Goal: Navigation & Orientation: Find specific page/section

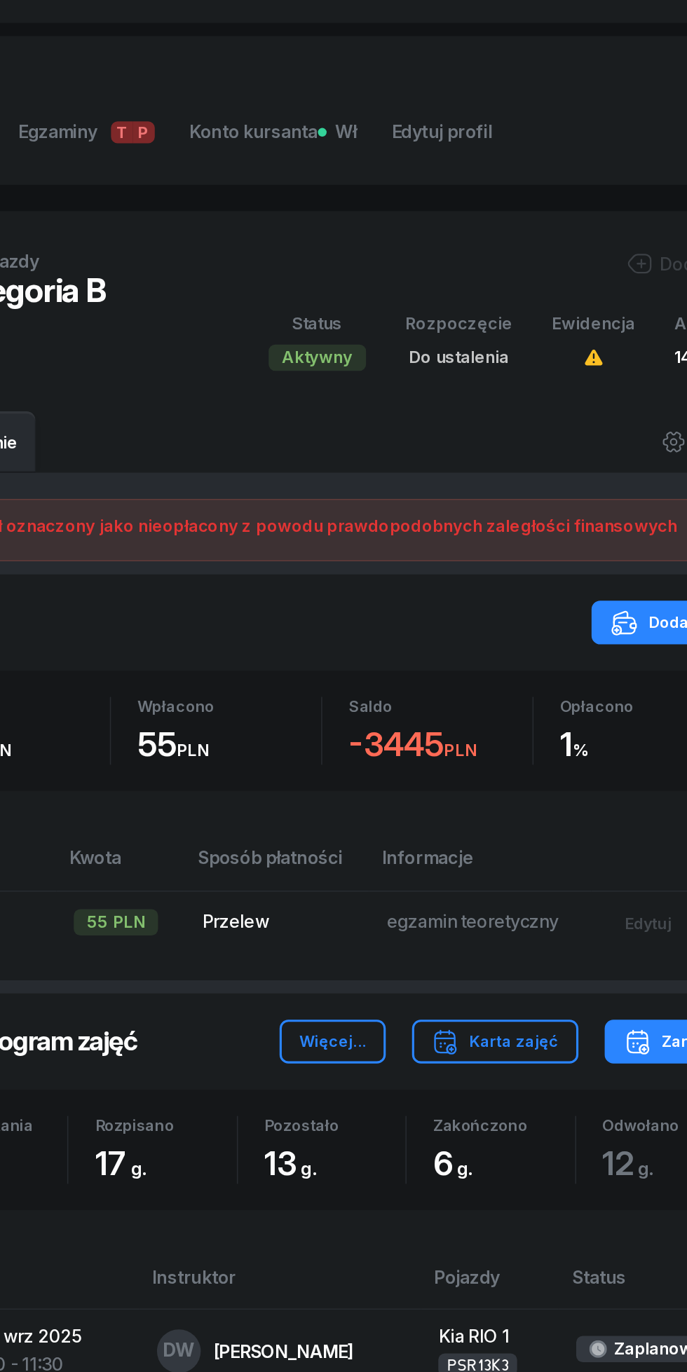
scroll to position [389, 0]
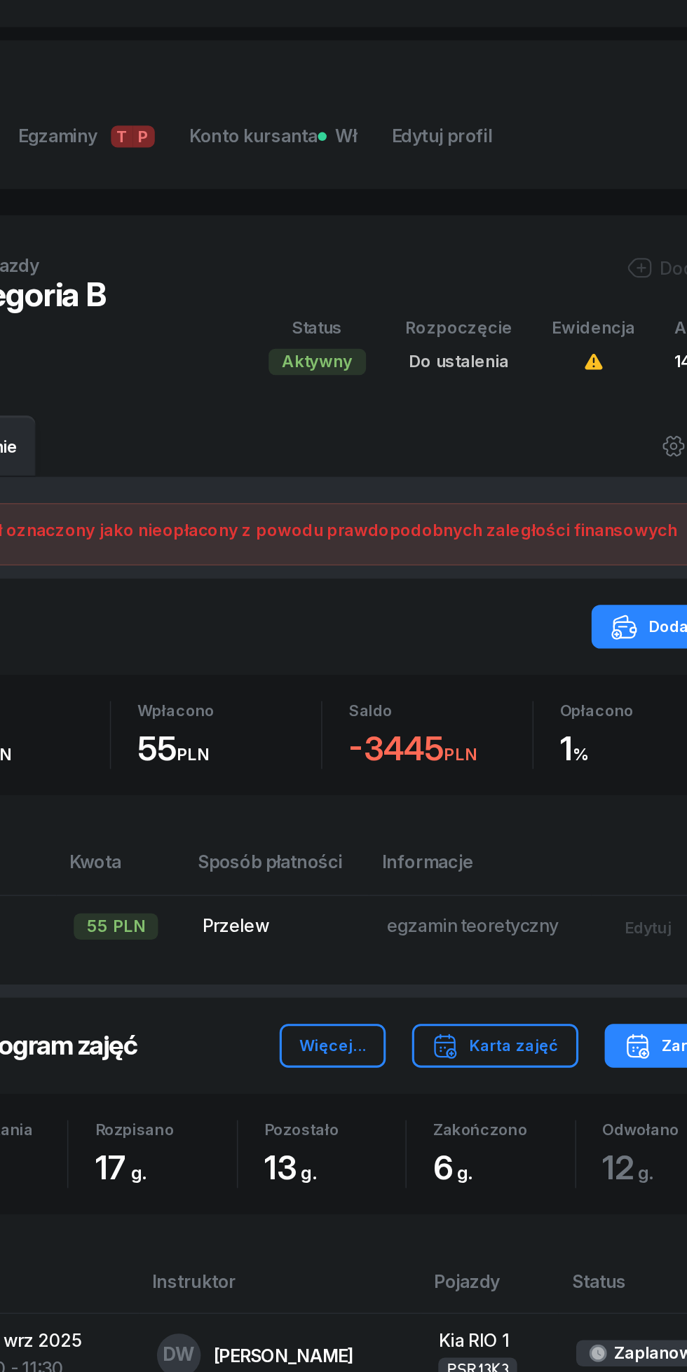
click at [304, 88] on span "Konto kursanta Wł" at bounding box center [312, 87] width 107 height 18
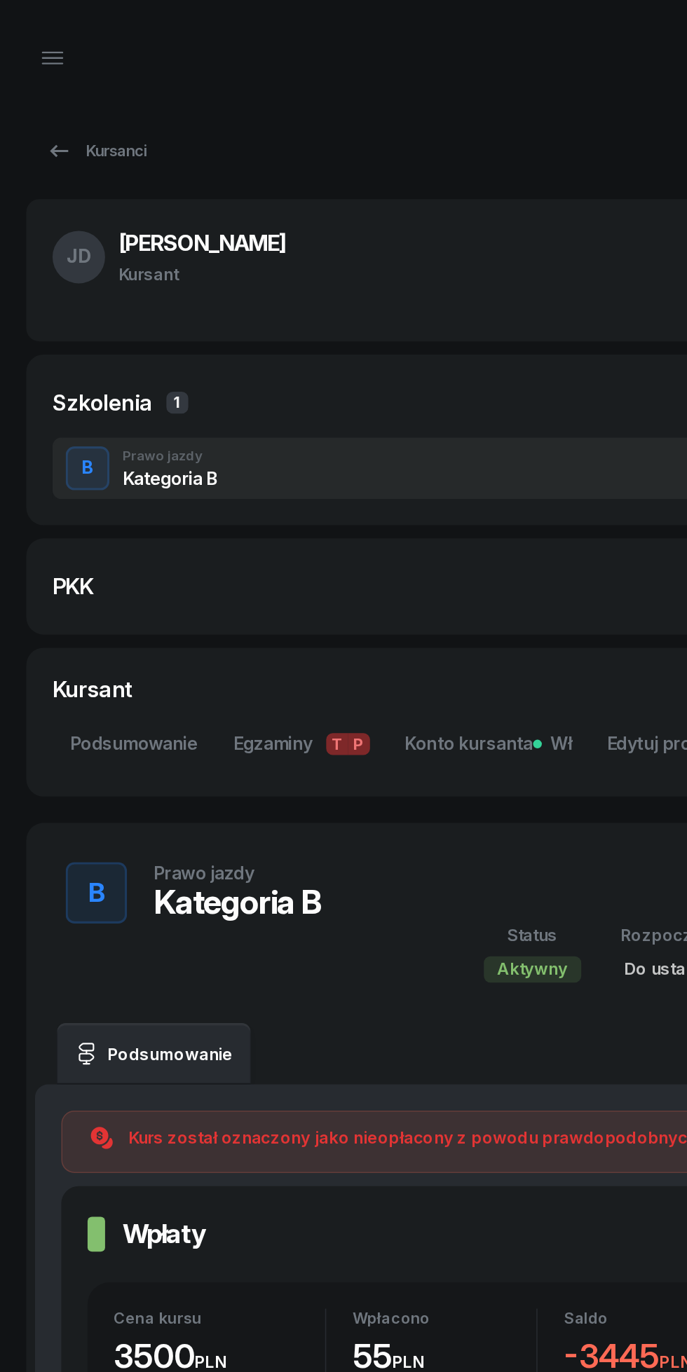
click at [37, 107] on link "Kursanci" at bounding box center [62, 97] width 90 height 28
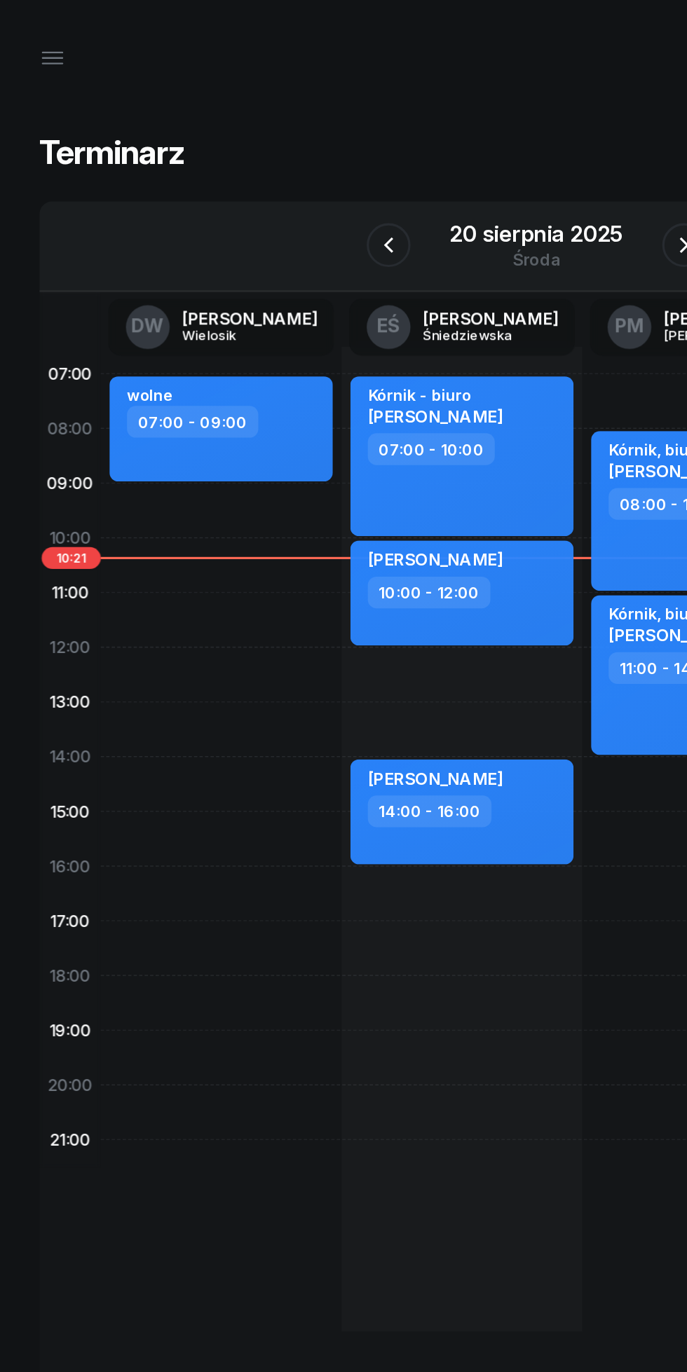
click at [249, 157] on icon "button" at bounding box center [248, 157] width 17 height 17
